Goal: Communication & Community: Answer question/provide support

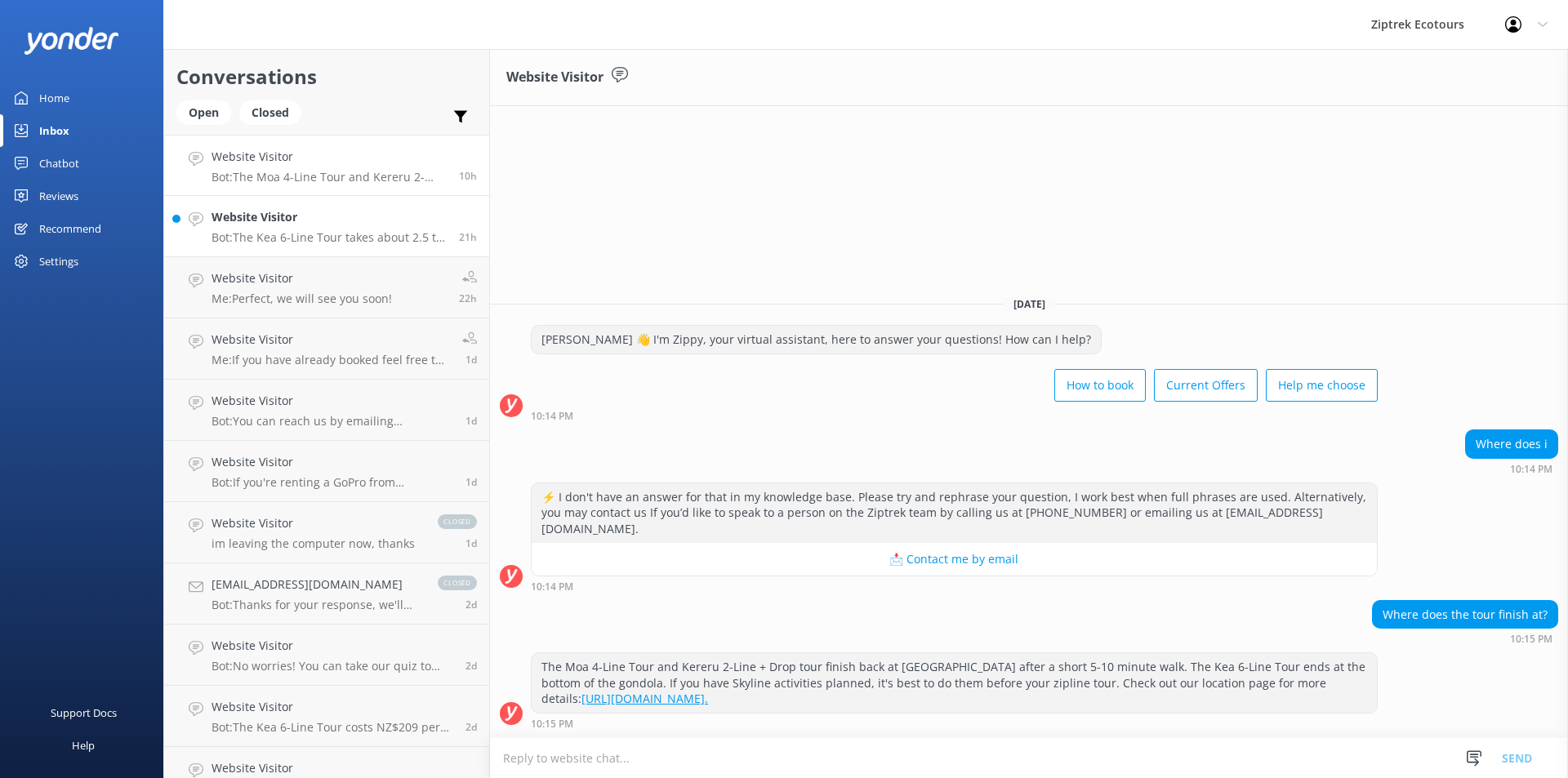
click at [356, 225] on h4 "Website Visitor" at bounding box center [328, 217] width 235 height 18
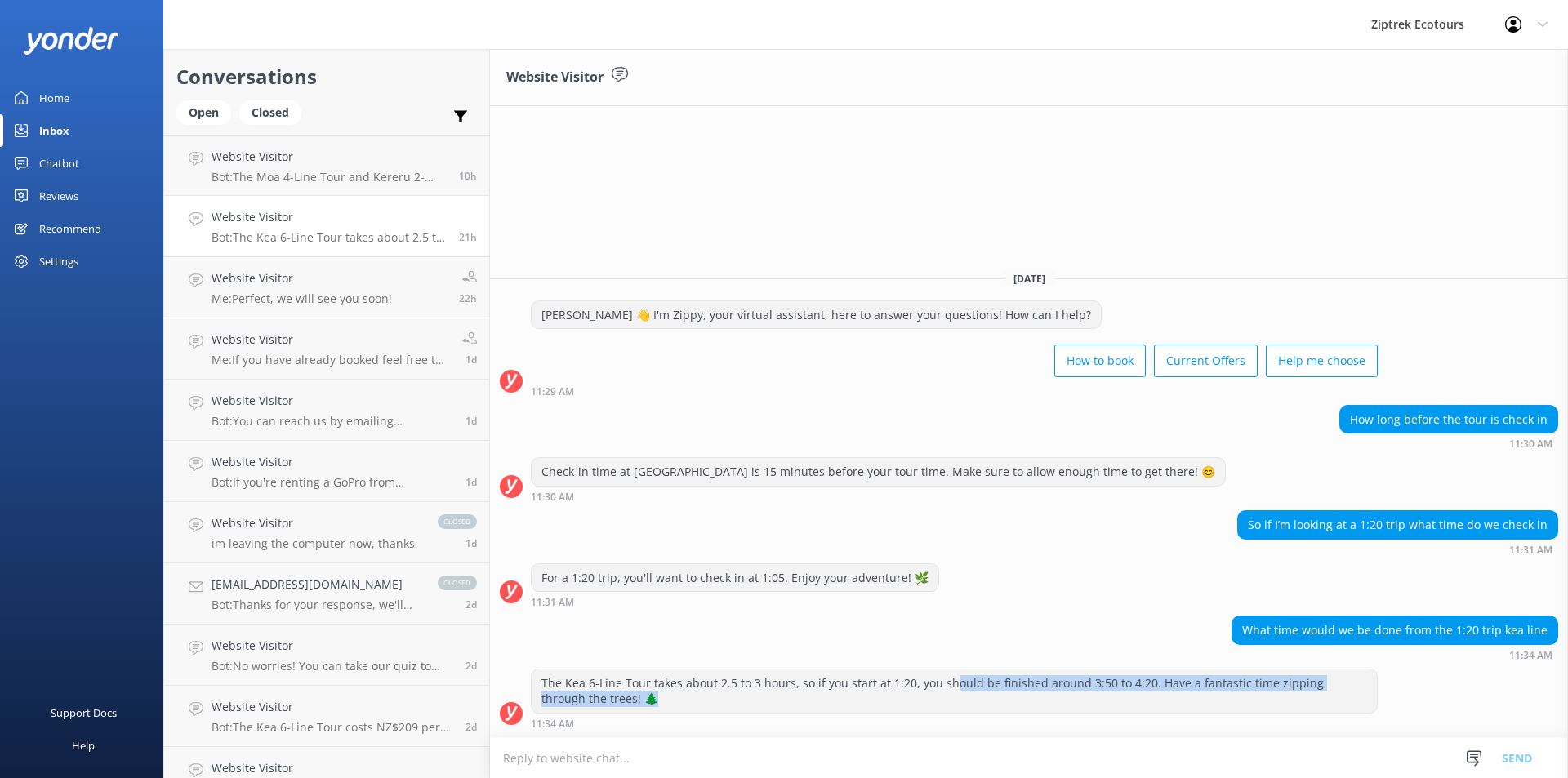
drag, startPoint x: 946, startPoint y: 683, endPoint x: 1019, endPoint y: 700, distance: 75.0
click at [1019, 700] on div "The Kea 6-Line Tour takes about 2.5 to 3 hours, so if you start at 1:20, you sh…" at bounding box center [954, 691] width 845 height 43
drag, startPoint x: 1024, startPoint y: 686, endPoint x: 1034, endPoint y: 697, distance: 14.9
click at [1034, 697] on div "The Kea 6-Line Tour takes about 2.5 to 3 hours, so if you start at 1:20, you sh…" at bounding box center [954, 691] width 845 height 43
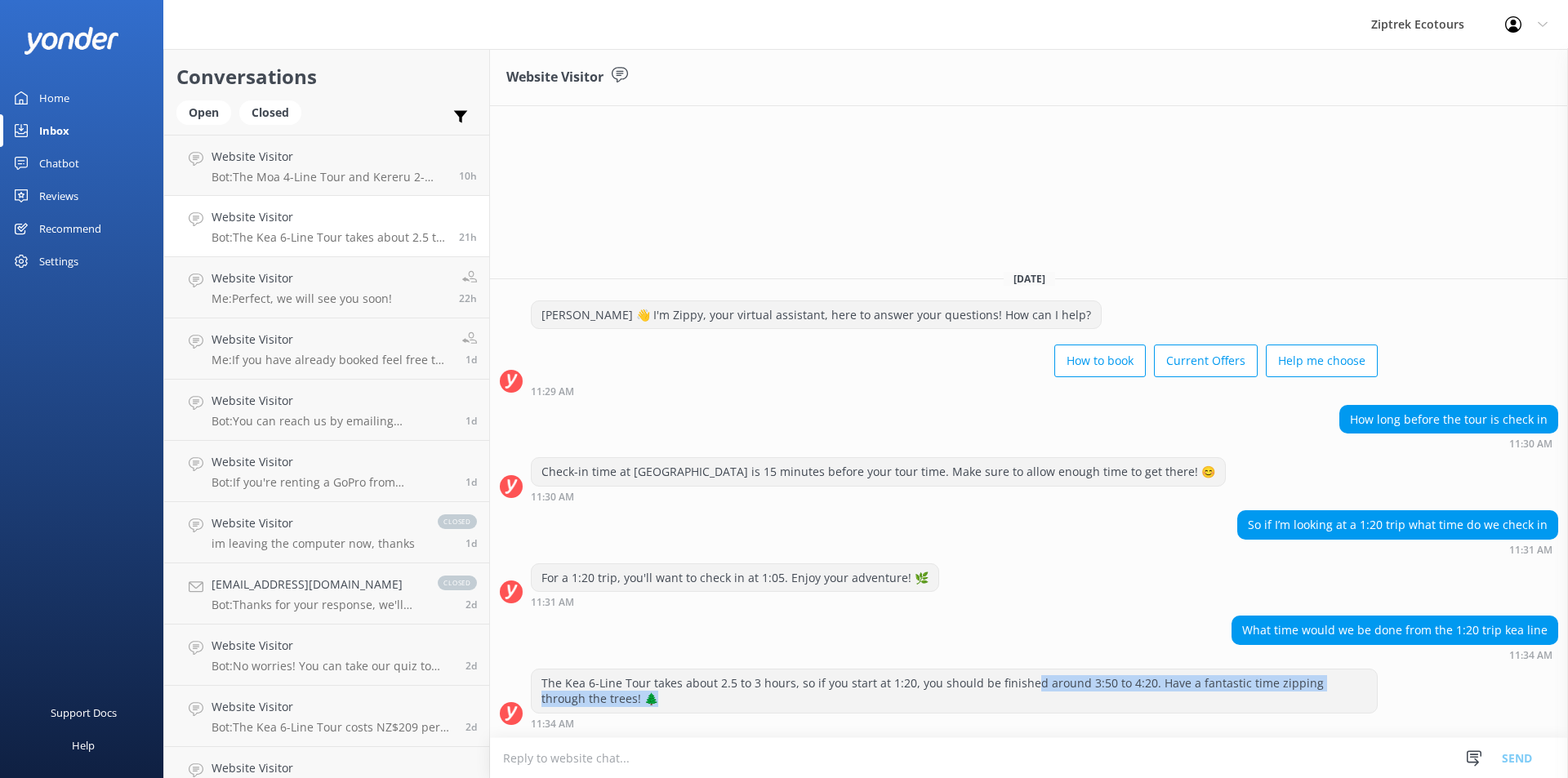
click at [1034, 697] on div "The Kea 6-Line Tour takes about 2.5 to 3 hours, so if you start at 1:20, you sh…" at bounding box center [954, 691] width 845 height 43
drag, startPoint x: 1030, startPoint y: 688, endPoint x: 1034, endPoint y: 697, distance: 9.8
click at [1034, 697] on div "The Kea 6-Line Tour takes about 2.5 to 3 hours, so if you start at 1:20, you sh…" at bounding box center [954, 691] width 845 height 43
drag, startPoint x: 1028, startPoint y: 681, endPoint x: 1037, endPoint y: 708, distance: 28.5
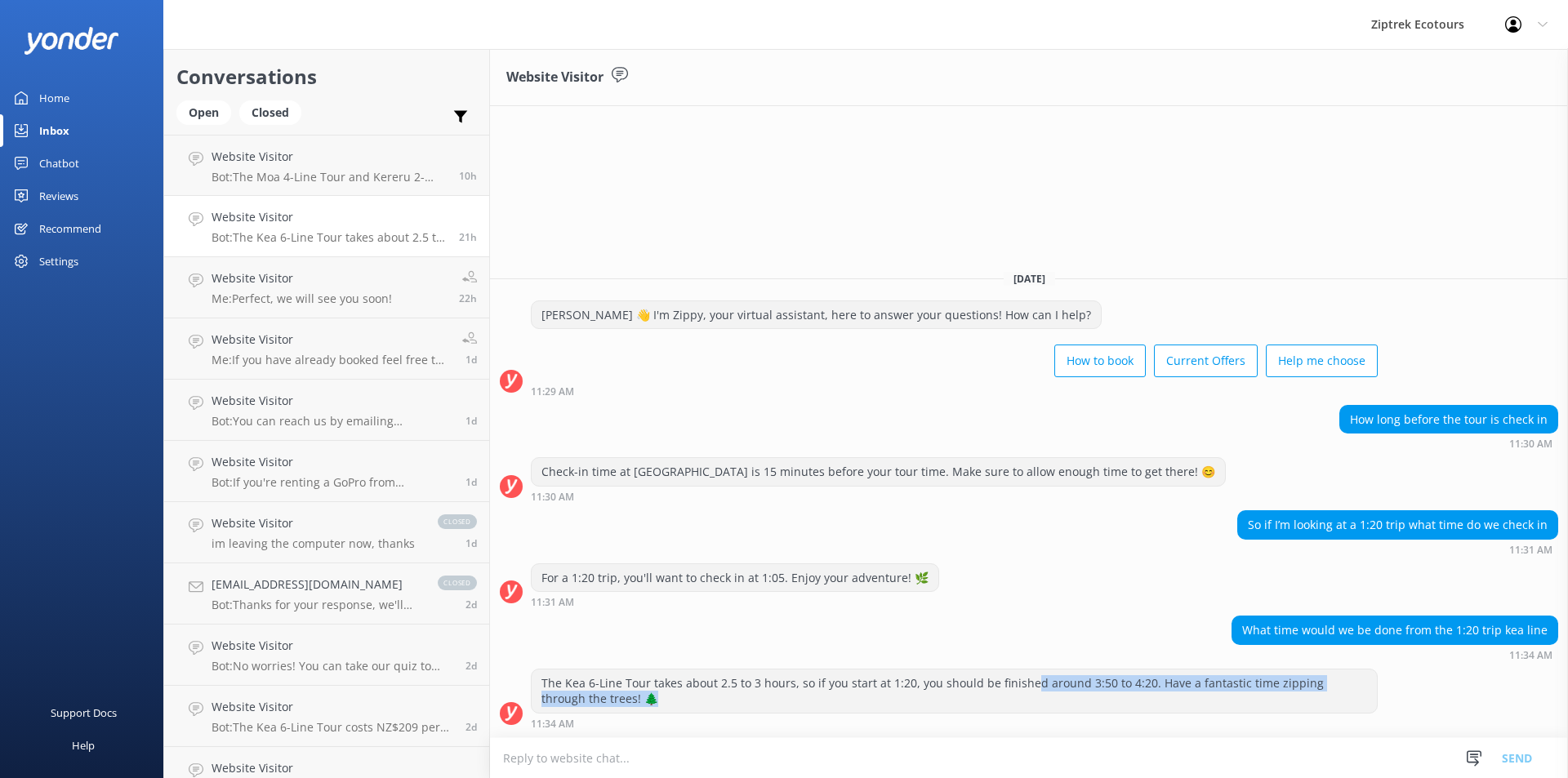
click at [1037, 708] on div "The Kea 6-Line Tour takes about 2.5 to 3 hours, so if you start at 1:20, you sh…" at bounding box center [954, 691] width 845 height 43
click at [216, 121] on div "Open" at bounding box center [203, 113] width 54 height 24
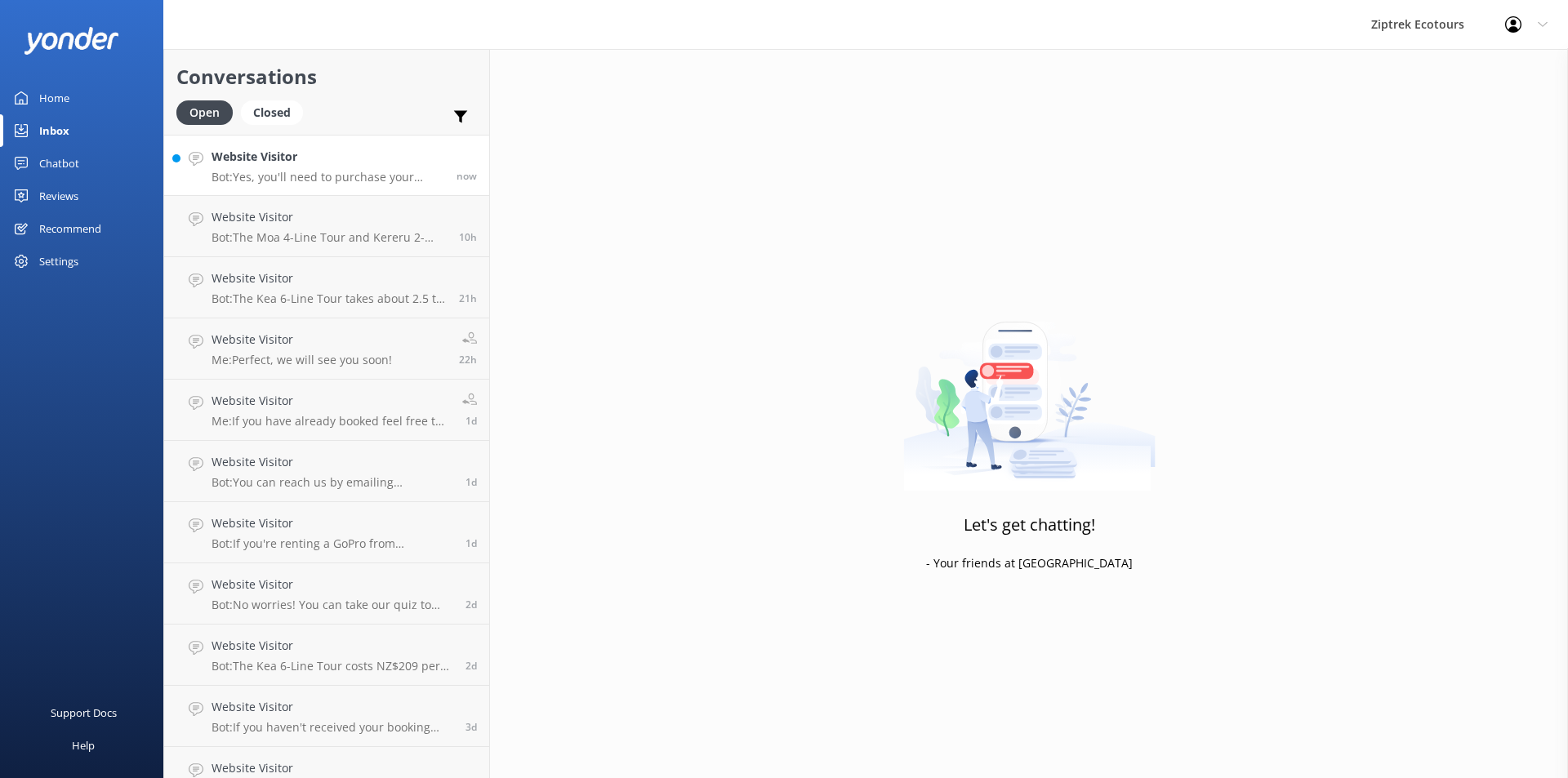
click at [351, 150] on h4 "Website Visitor" at bounding box center [327, 157] width 233 height 18
